Goal: Transaction & Acquisition: Purchase product/service

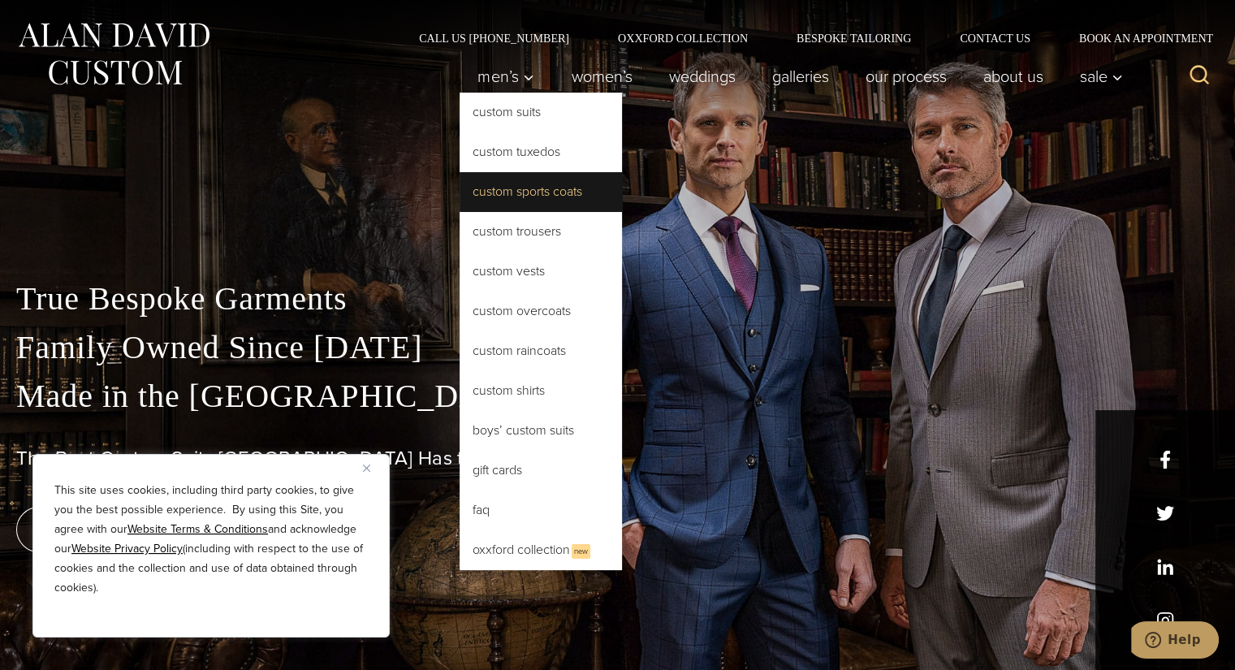
click at [502, 191] on link "Custom Sports Coats" at bounding box center [541, 191] width 162 height 39
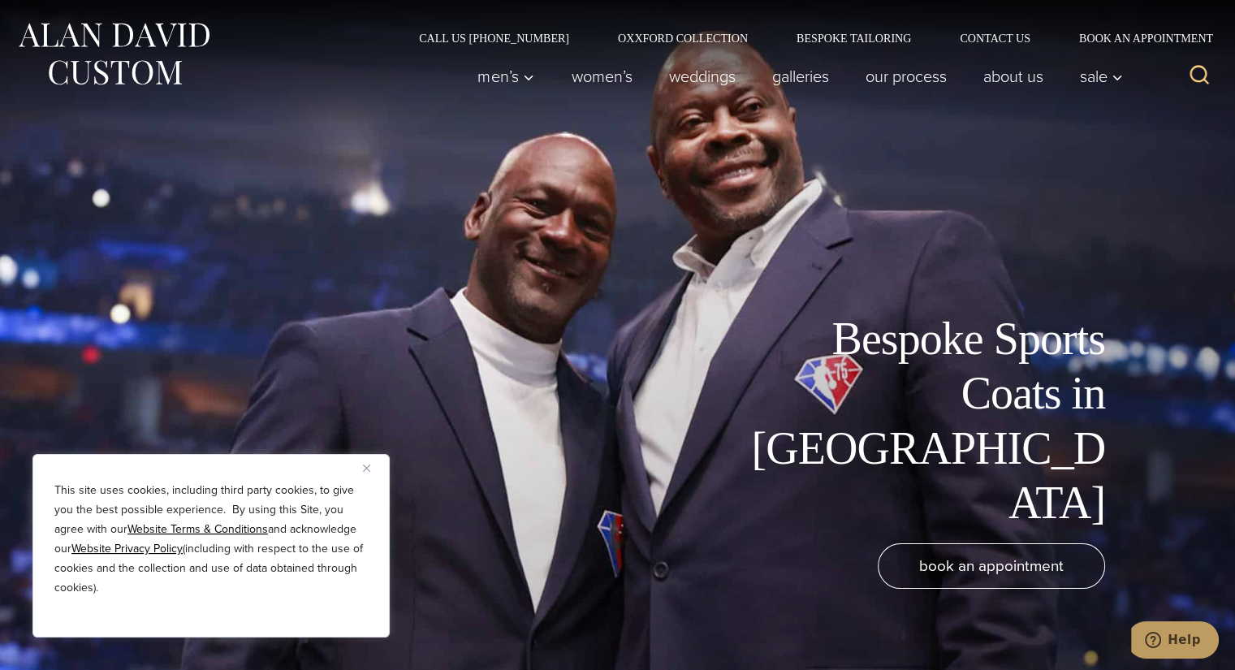
click at [364, 466] on img "Close" at bounding box center [366, 468] width 7 height 7
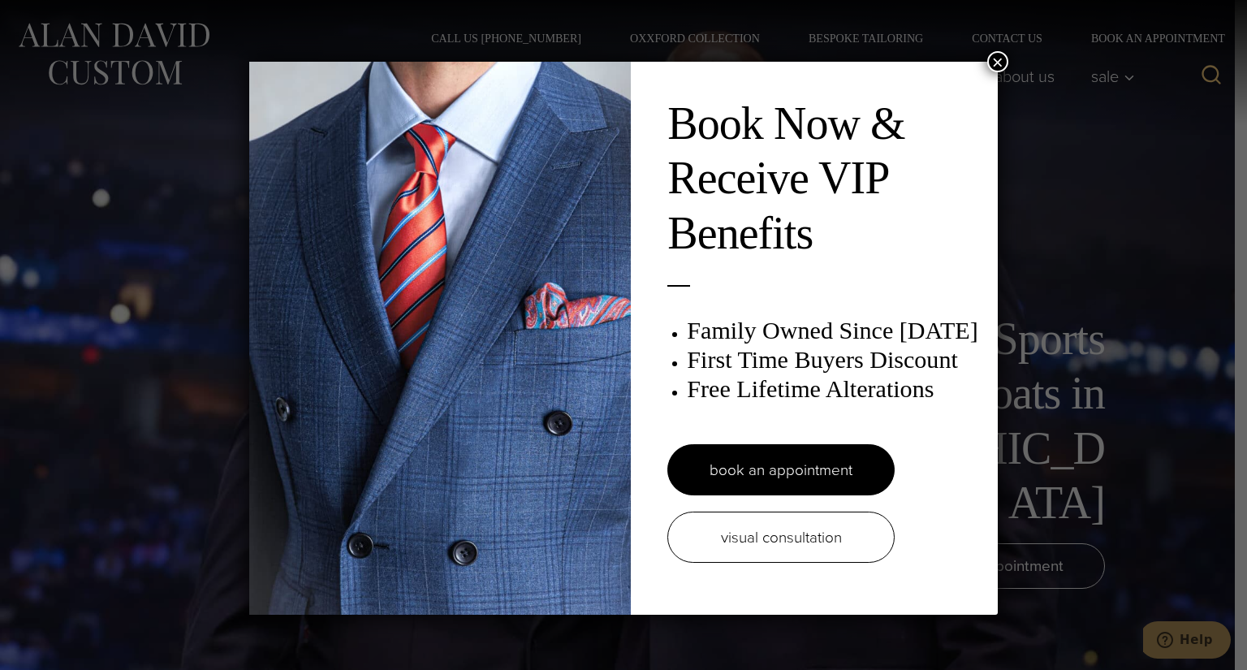
click at [991, 63] on button "×" at bounding box center [998, 61] width 21 height 21
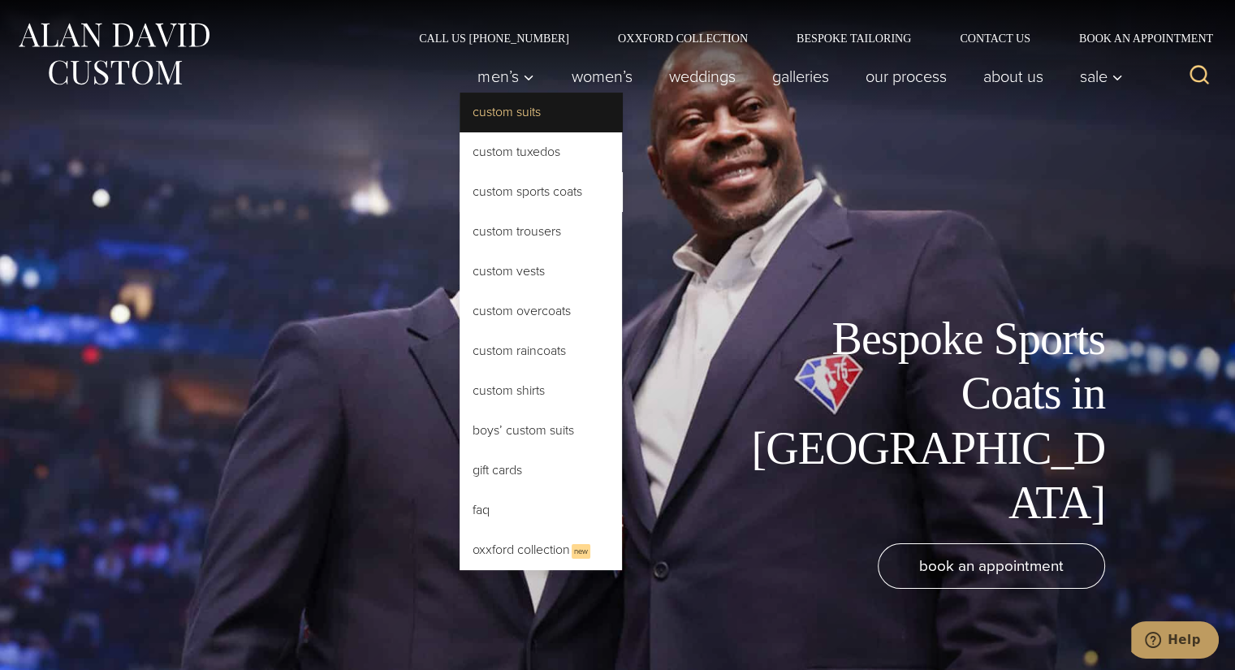
click at [518, 116] on link "Custom Suits" at bounding box center [541, 112] width 162 height 39
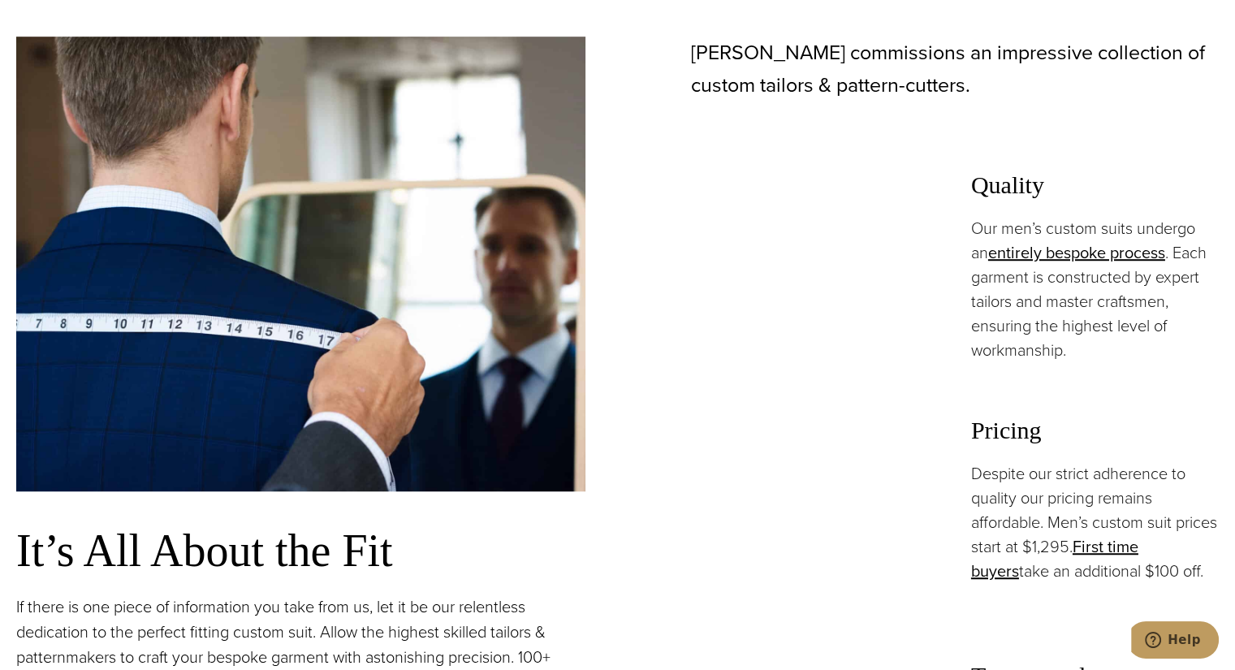
scroll to position [1104, 0]
